Goal: Transaction & Acquisition: Subscribe to service/newsletter

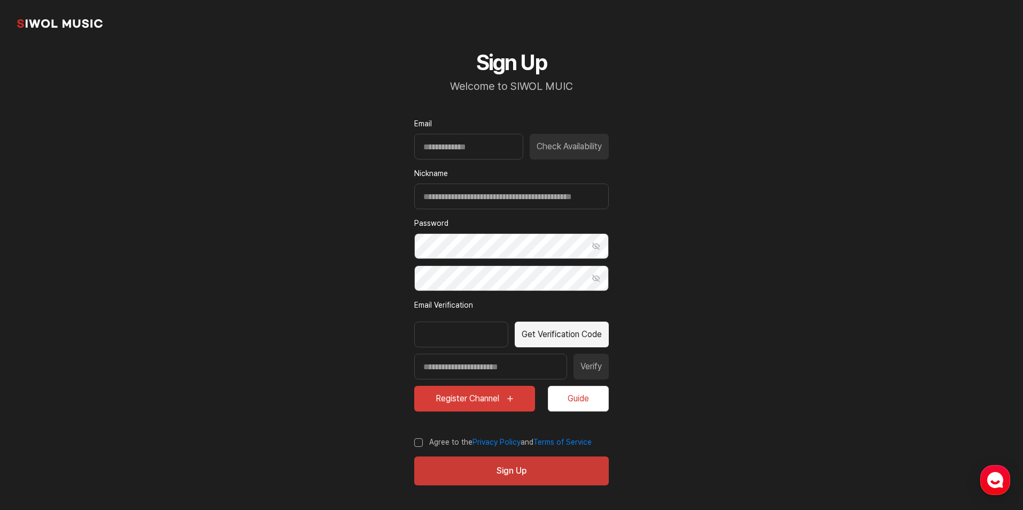
scroll to position [24, 0]
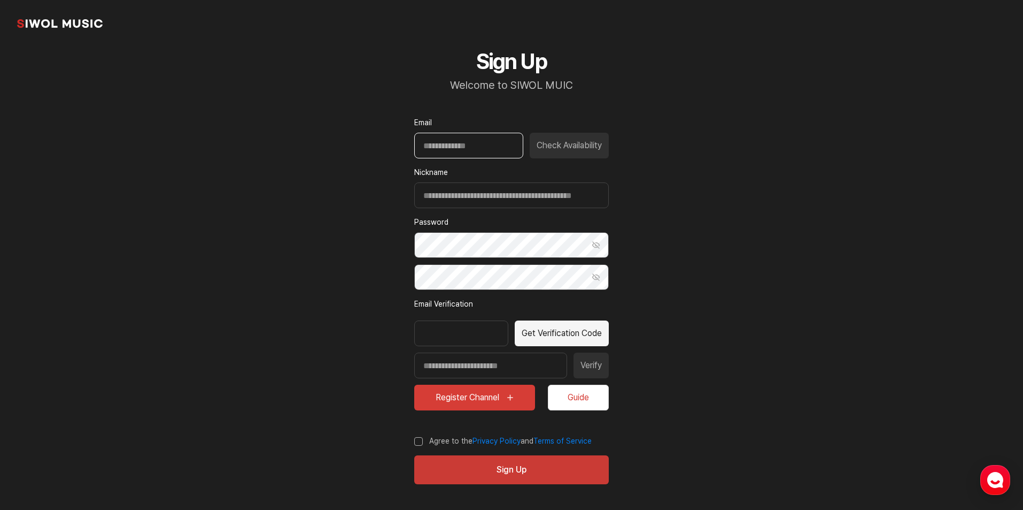
click at [443, 150] on input "Email" at bounding box center [468, 146] width 109 height 26
click at [443, 149] on input "Email" at bounding box center [468, 146] width 109 height 26
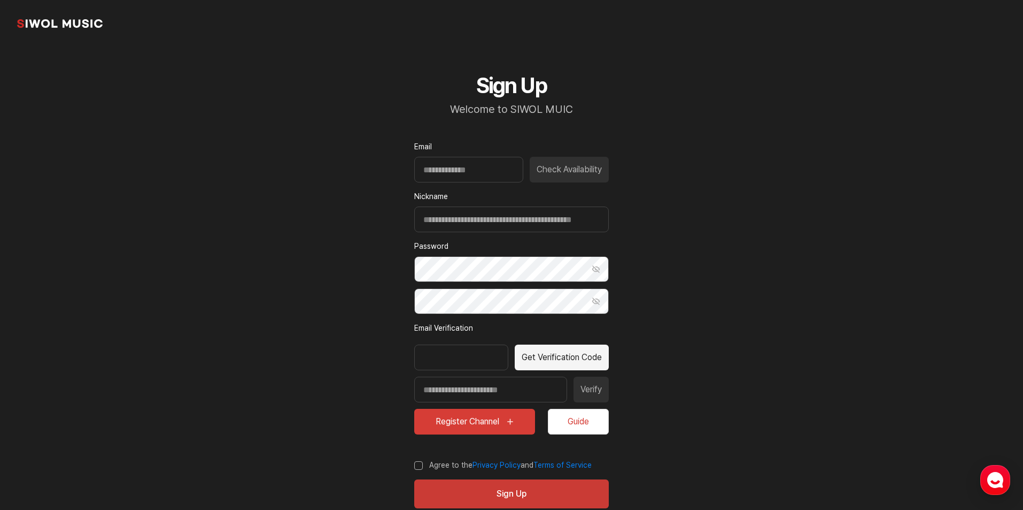
click at [63, 21] on link "common.brand" at bounding box center [60, 23] width 86 height 21
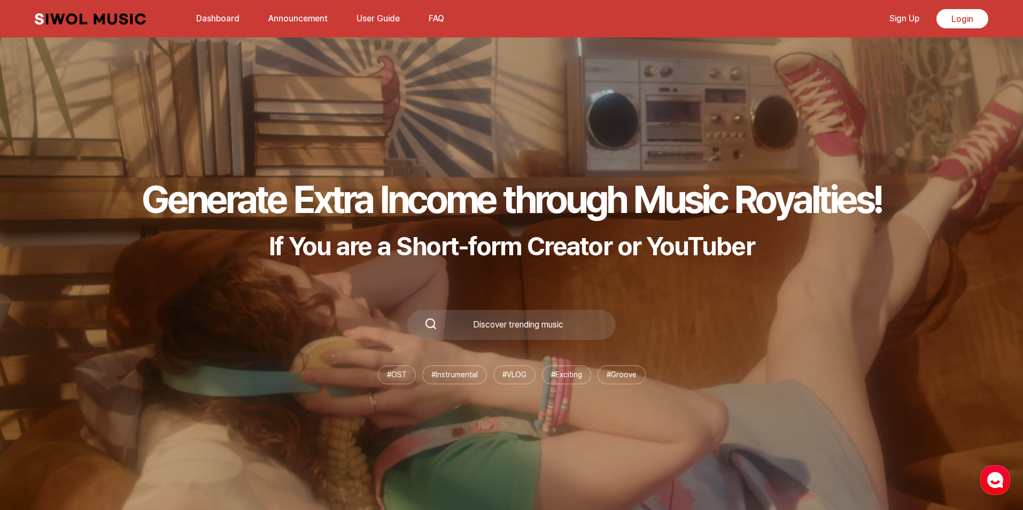
click at [61, 21] on link "Siwol Music" at bounding box center [90, 18] width 111 height 11
click at [896, 19] on link "Sign Up" at bounding box center [904, 18] width 43 height 23
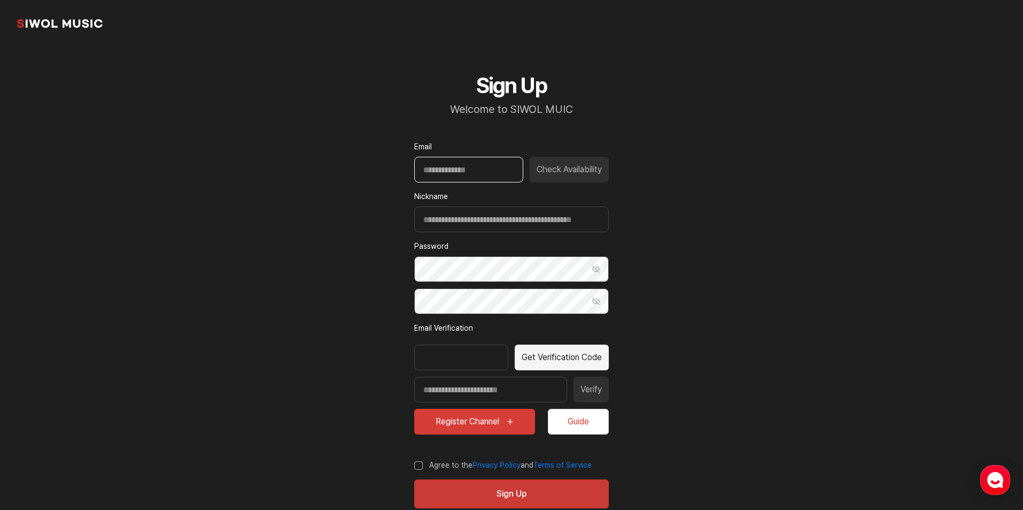
click at [503, 161] on input "Email" at bounding box center [468, 170] width 109 height 26
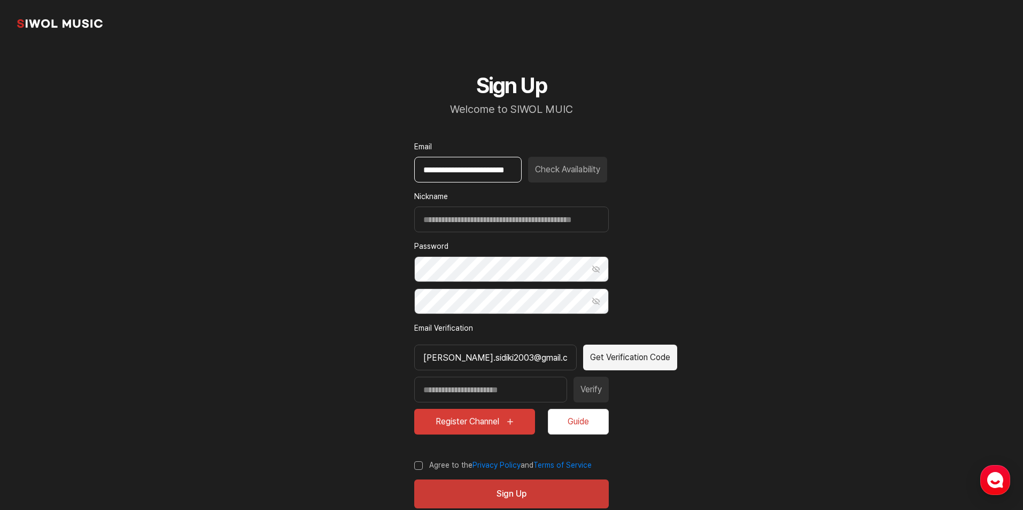
scroll to position [0, 20]
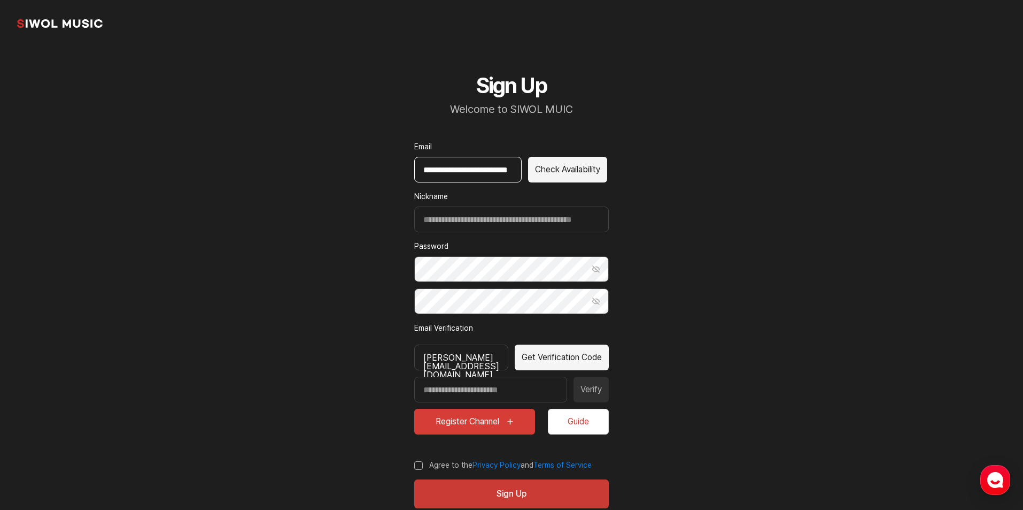
type input "**********"
click at [598, 167] on button "Check Availability" at bounding box center [567, 170] width 79 height 26
